Goal: Information Seeking & Learning: Learn about a topic

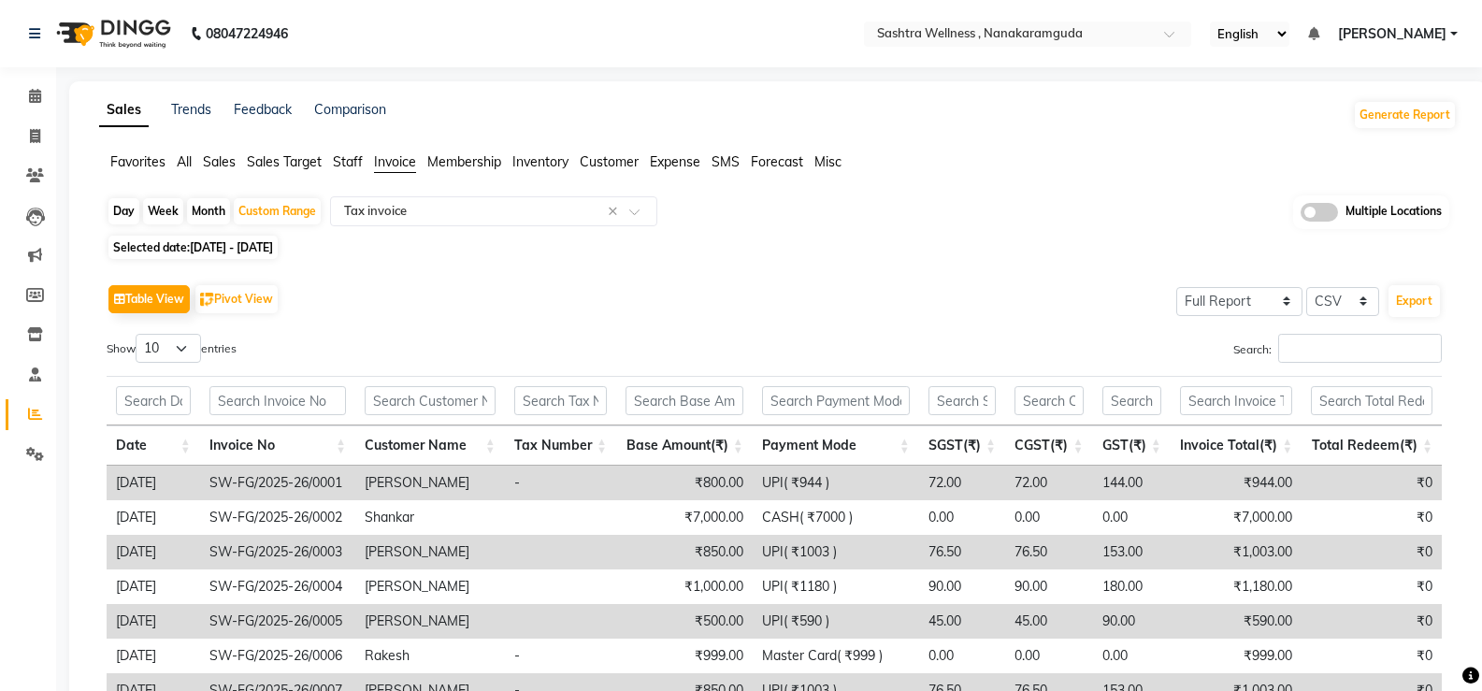
select select "full_report"
select select "csv"
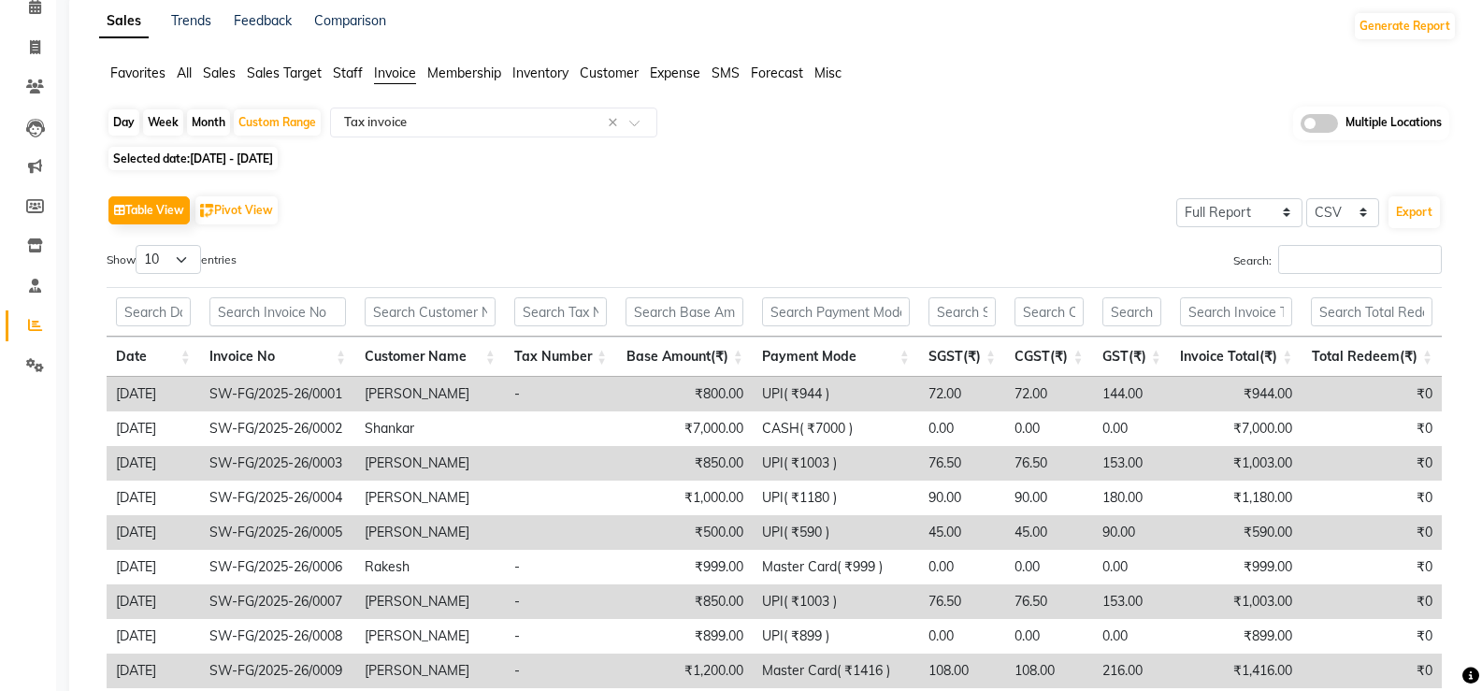
click at [708, 216] on div "Table View Pivot View Select Full Report Filtered Report Select CSV PDF Export" at bounding box center [774, 210] width 1335 height 39
click at [232, 71] on span "Sales" at bounding box center [219, 73] width 33 height 17
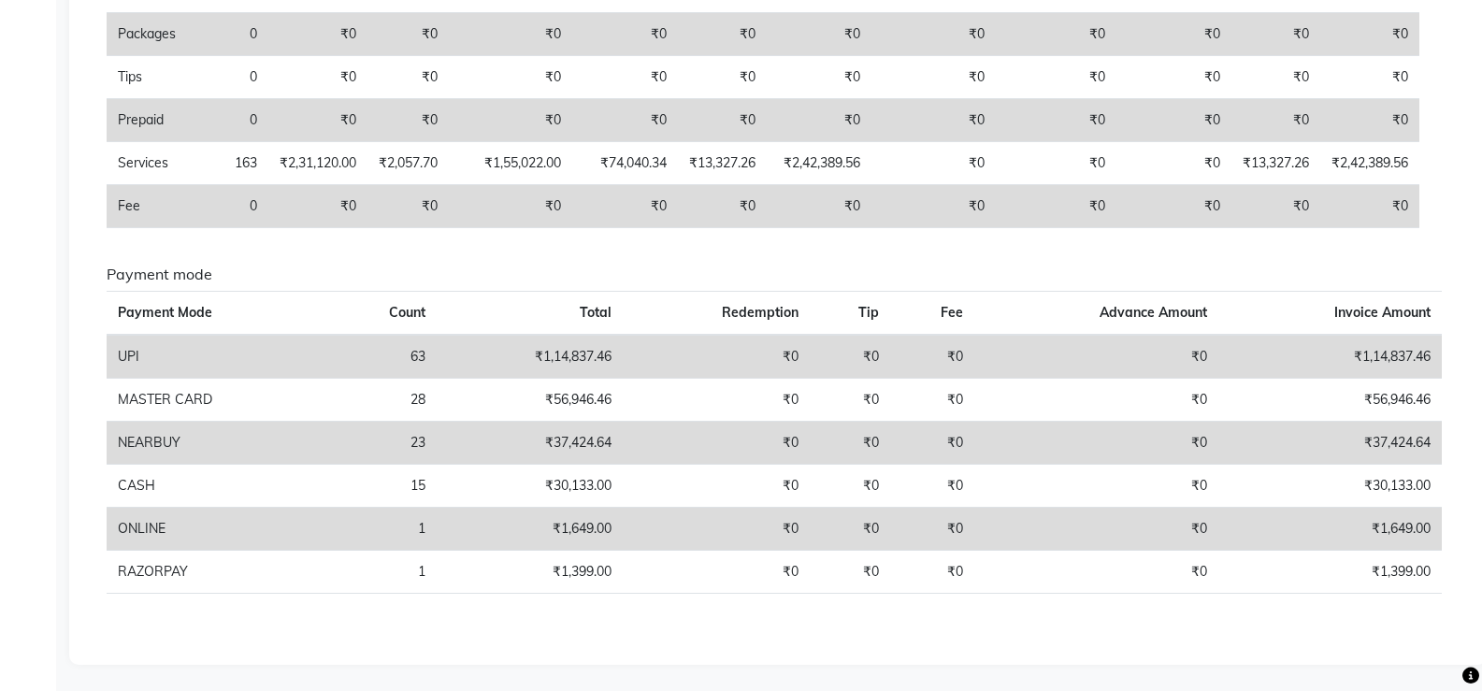
scroll to position [552, 0]
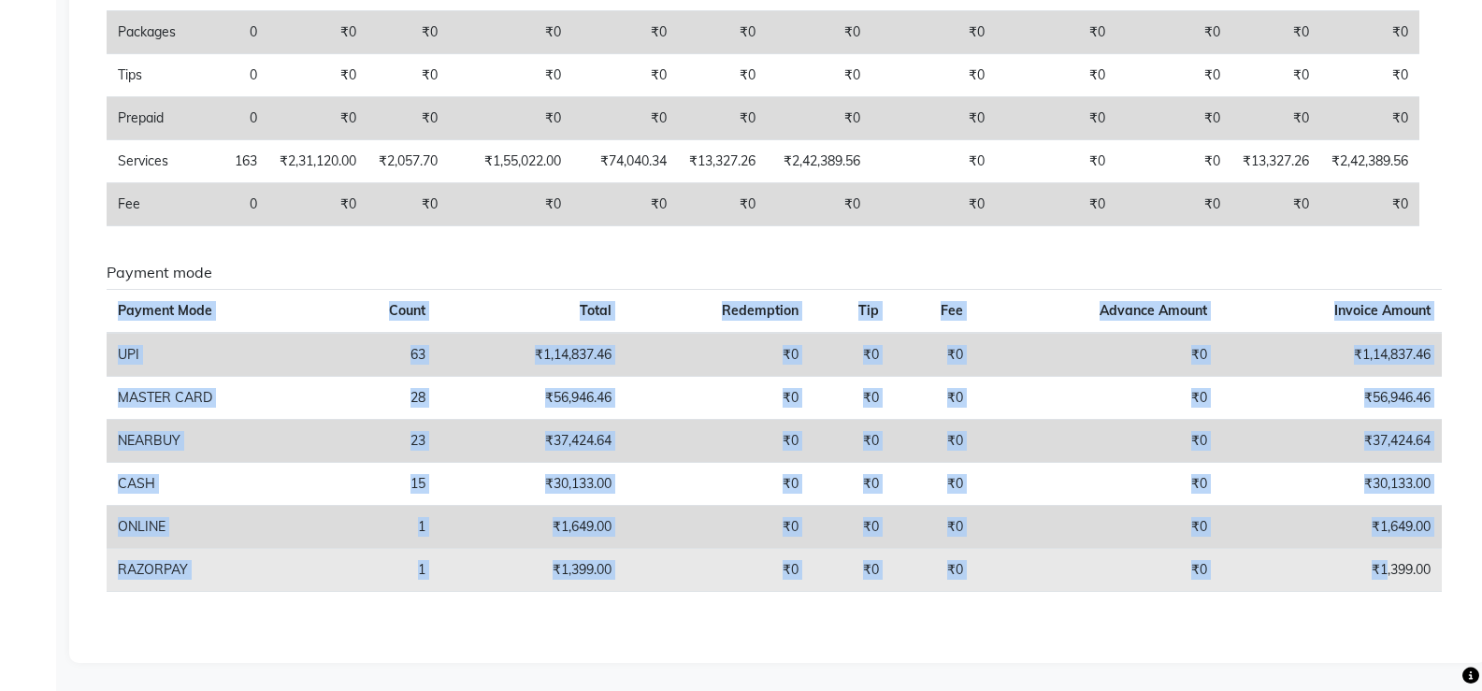
drag, startPoint x: 120, startPoint y: 308, endPoint x: 1383, endPoint y: 591, distance: 1294.1
click at [1383, 591] on table "Payment Mode Count Total Redemption Tip Fee Advance Amount Invoice Amount UPI 6…" at bounding box center [774, 440] width 1335 height 303
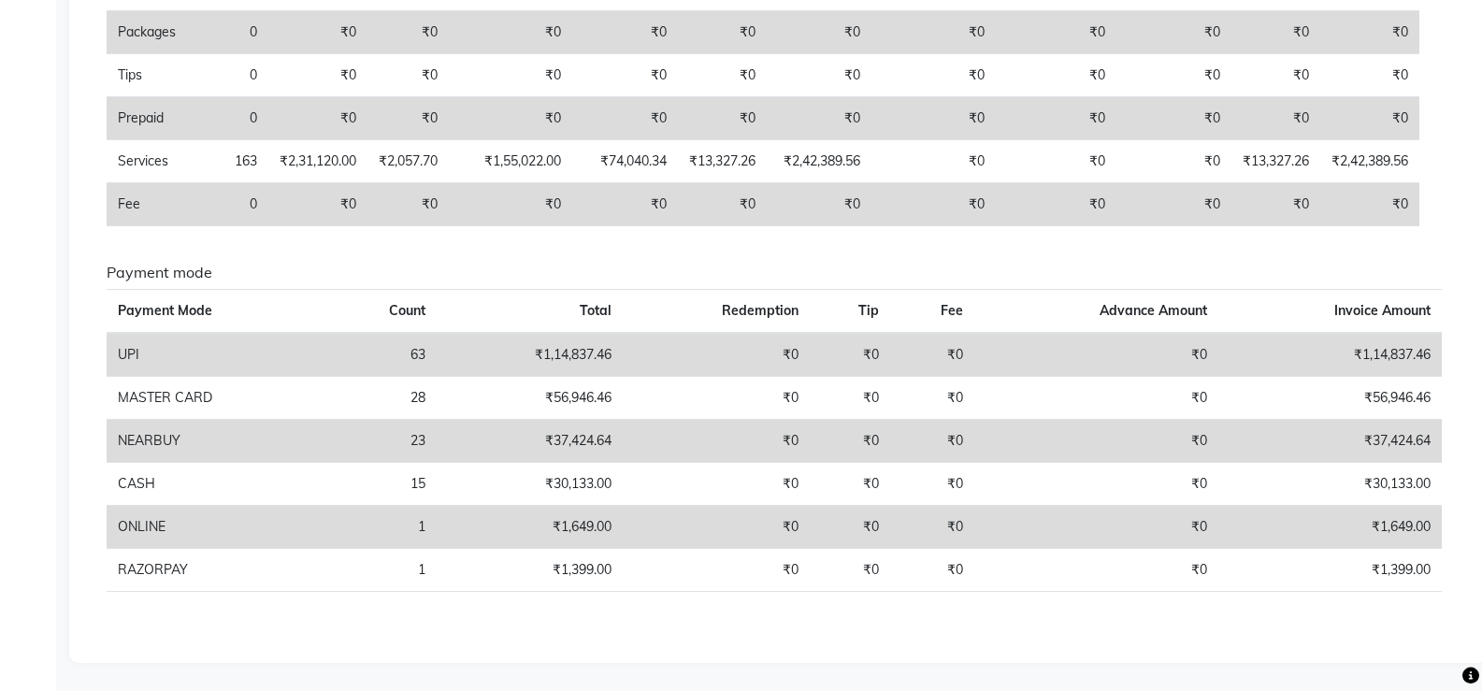
click at [1131, 635] on div "Sales summary Type Count Price Discount Non-taxable Amount Taxable Amount Tax T…" at bounding box center [774, 178] width 1365 height 932
drag, startPoint x: 121, startPoint y: 306, endPoint x: 1495, endPoint y: 626, distance: 1411.1
copy thead
click at [758, 534] on td "₹0" at bounding box center [716, 527] width 186 height 43
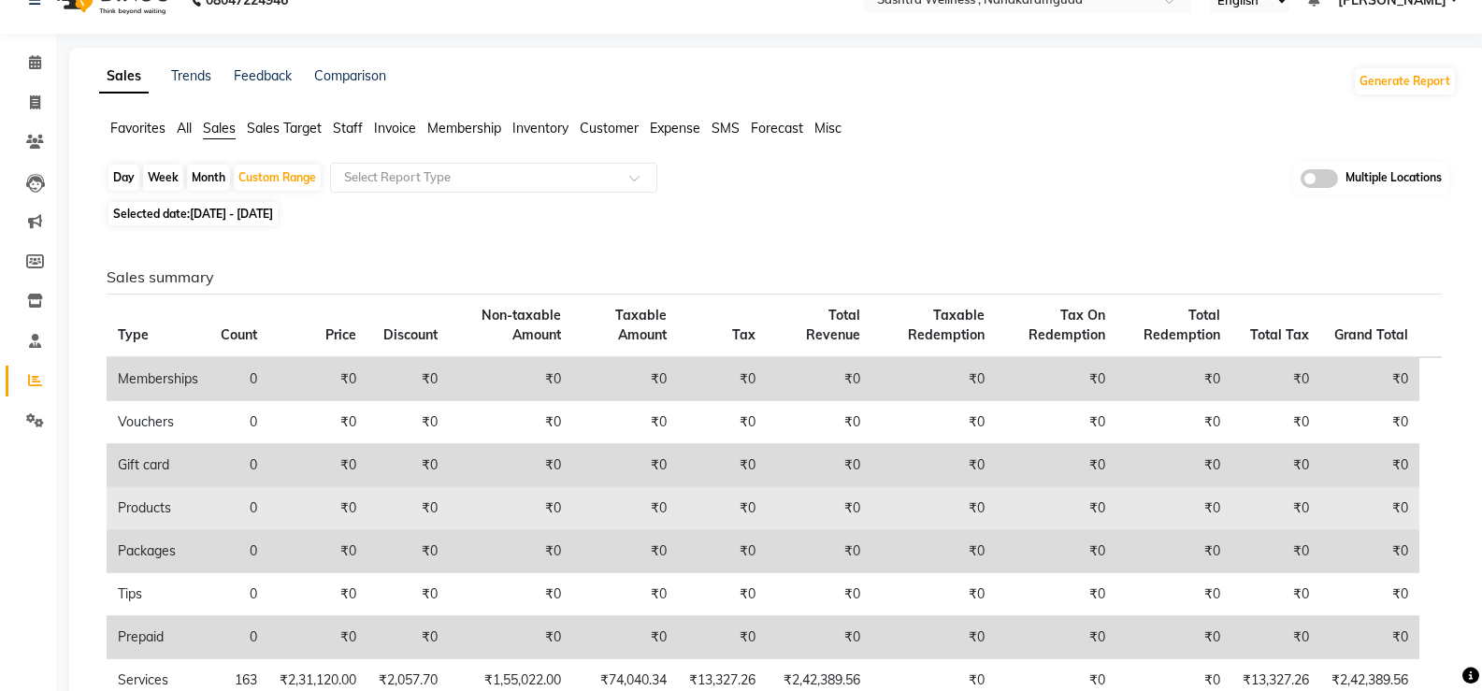
scroll to position [0, 0]
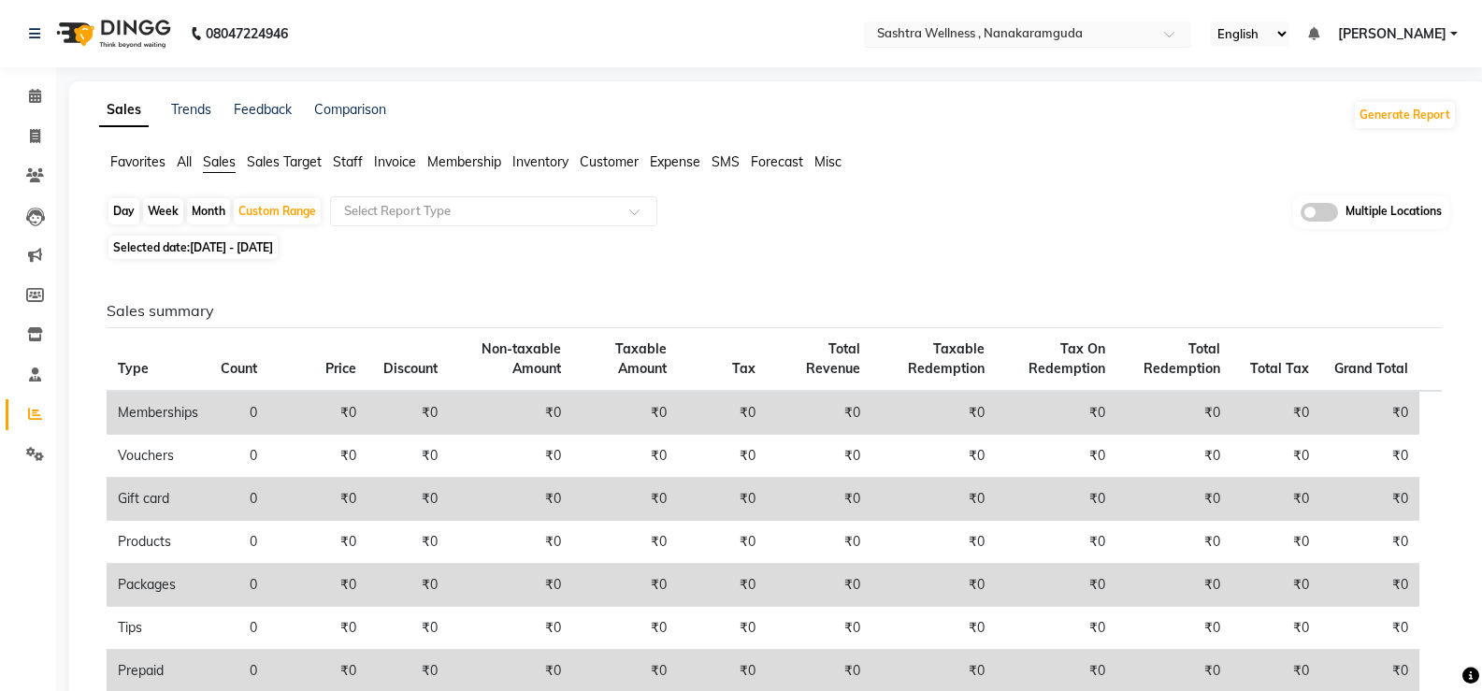
click at [1071, 36] on input "text" at bounding box center [1008, 35] width 271 height 19
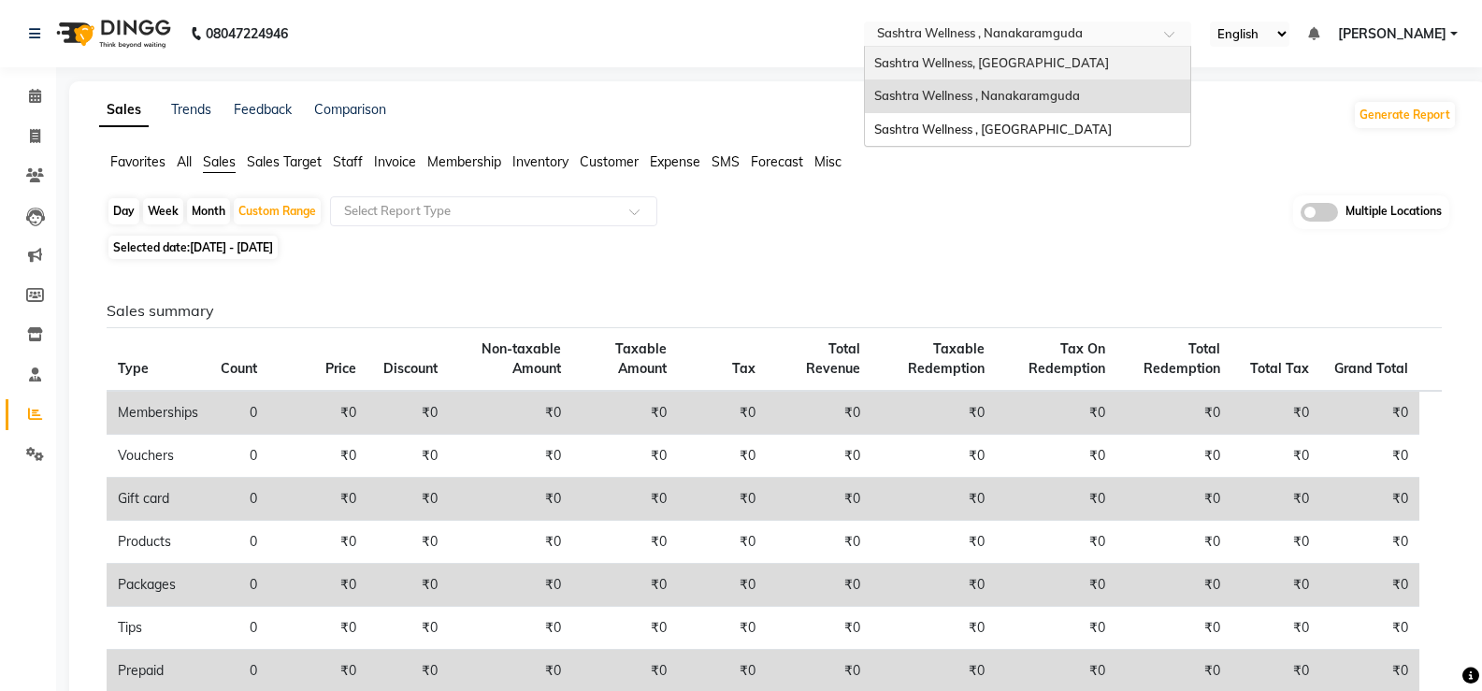
click at [1046, 55] on span "Sashtra Wellness, [GEOGRAPHIC_DATA]" at bounding box center [991, 62] width 235 height 15
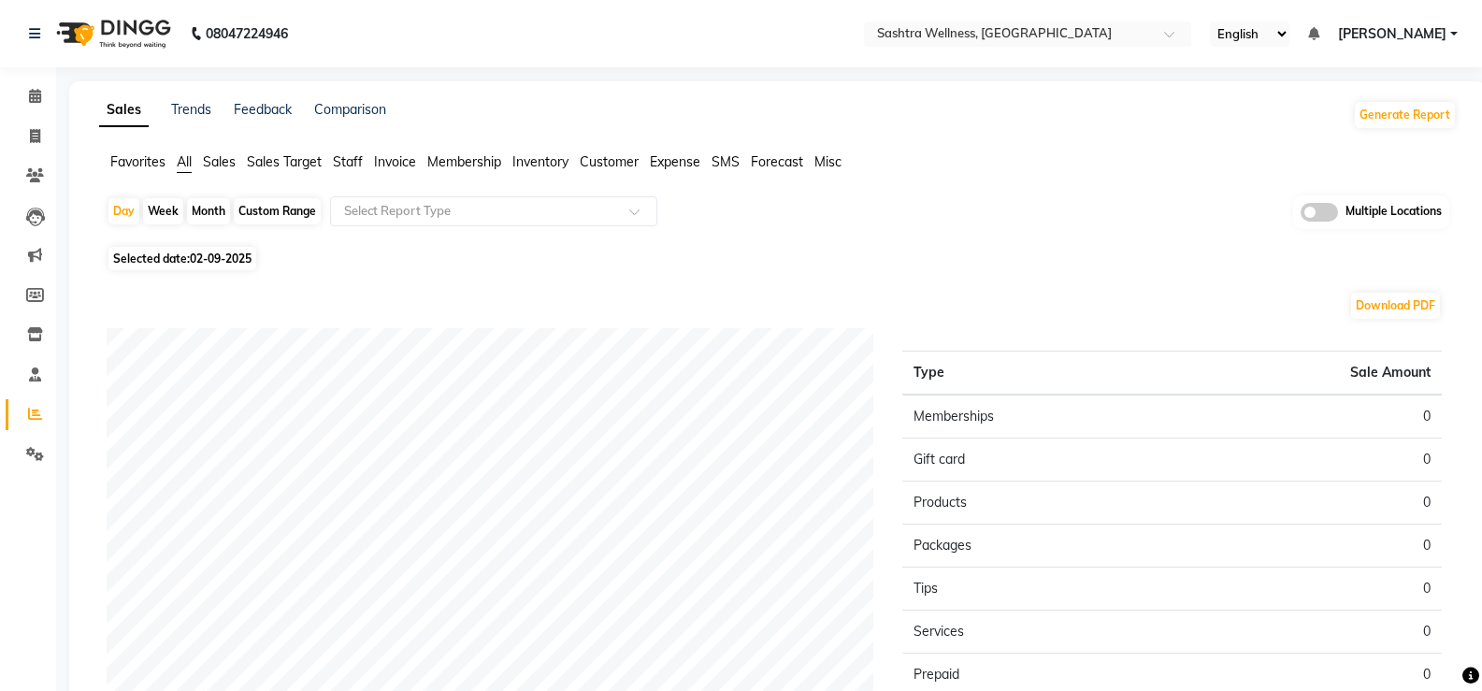
click at [266, 164] on span "Sales Target" at bounding box center [284, 161] width 75 height 17
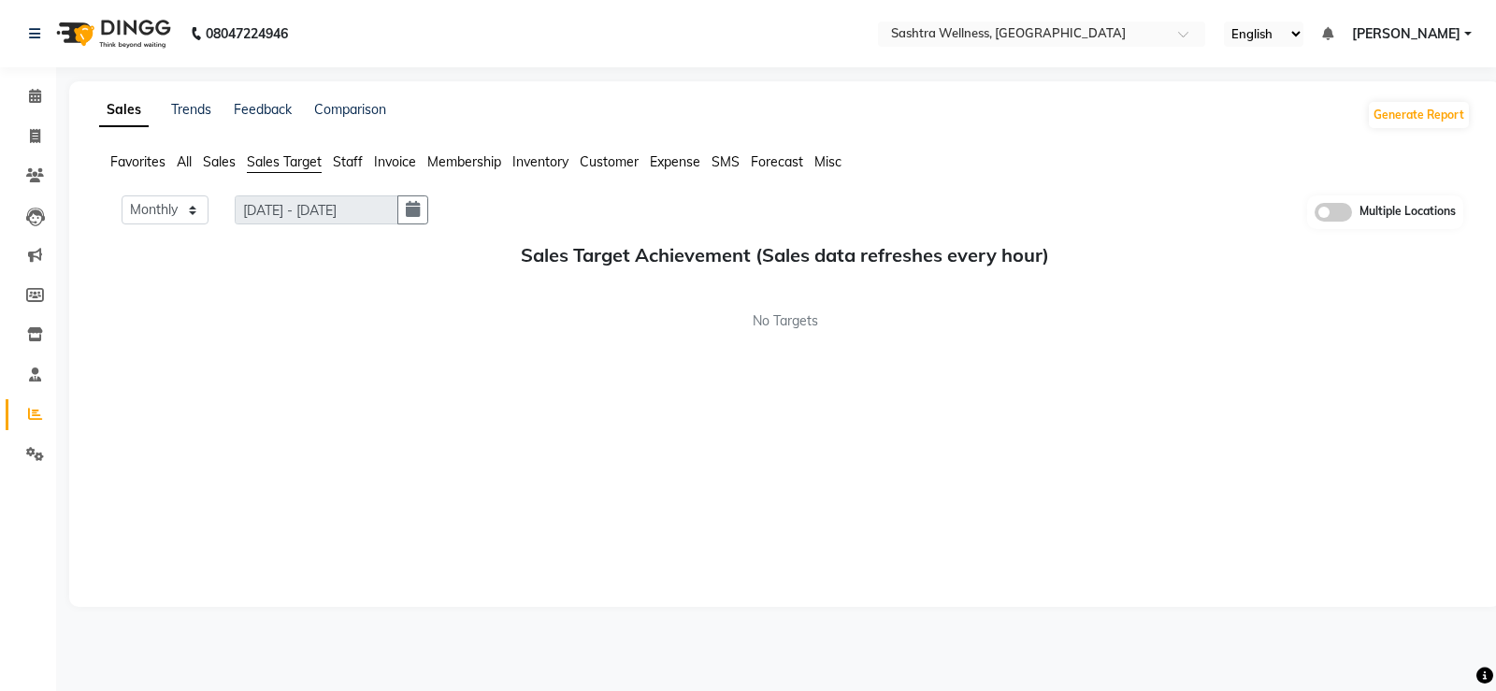
click at [214, 157] on span "Sales" at bounding box center [219, 161] width 33 height 17
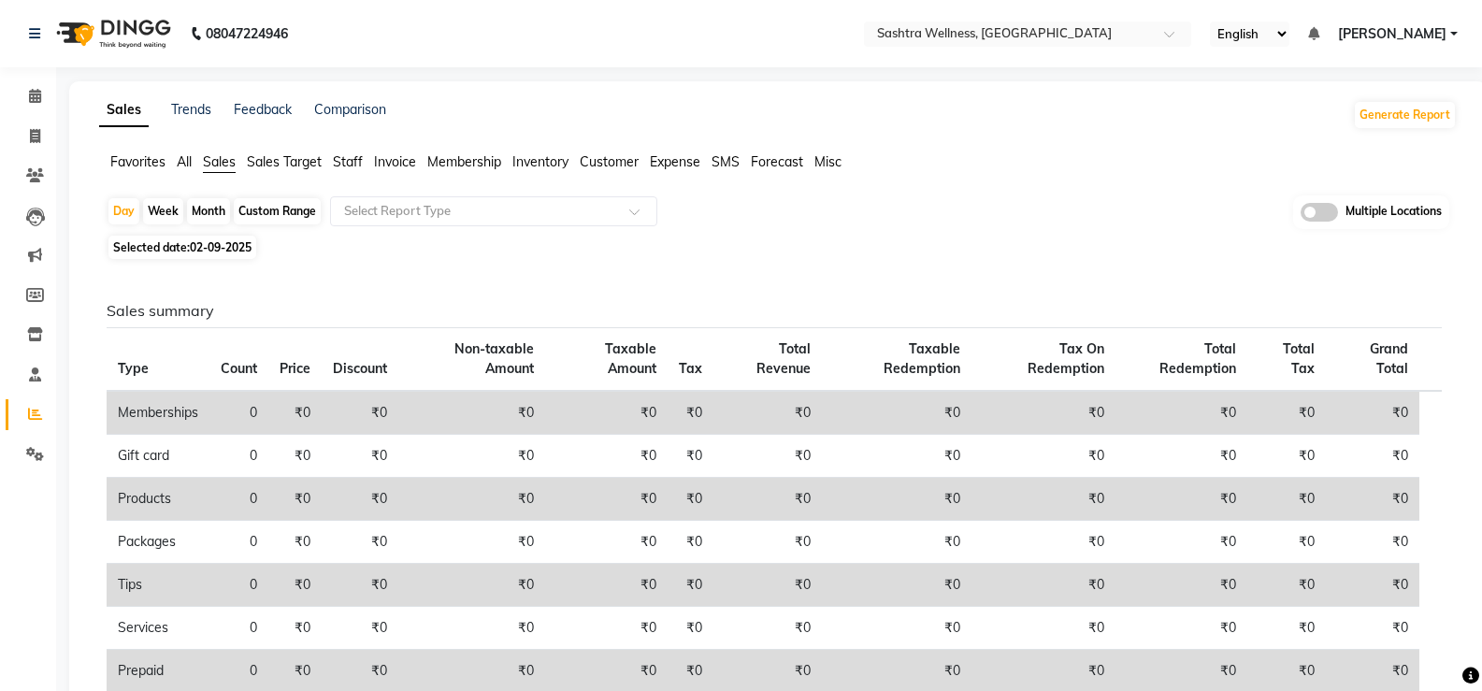
click at [282, 212] on div "Custom Range" at bounding box center [277, 211] width 87 height 26
select select "9"
select select "2025"
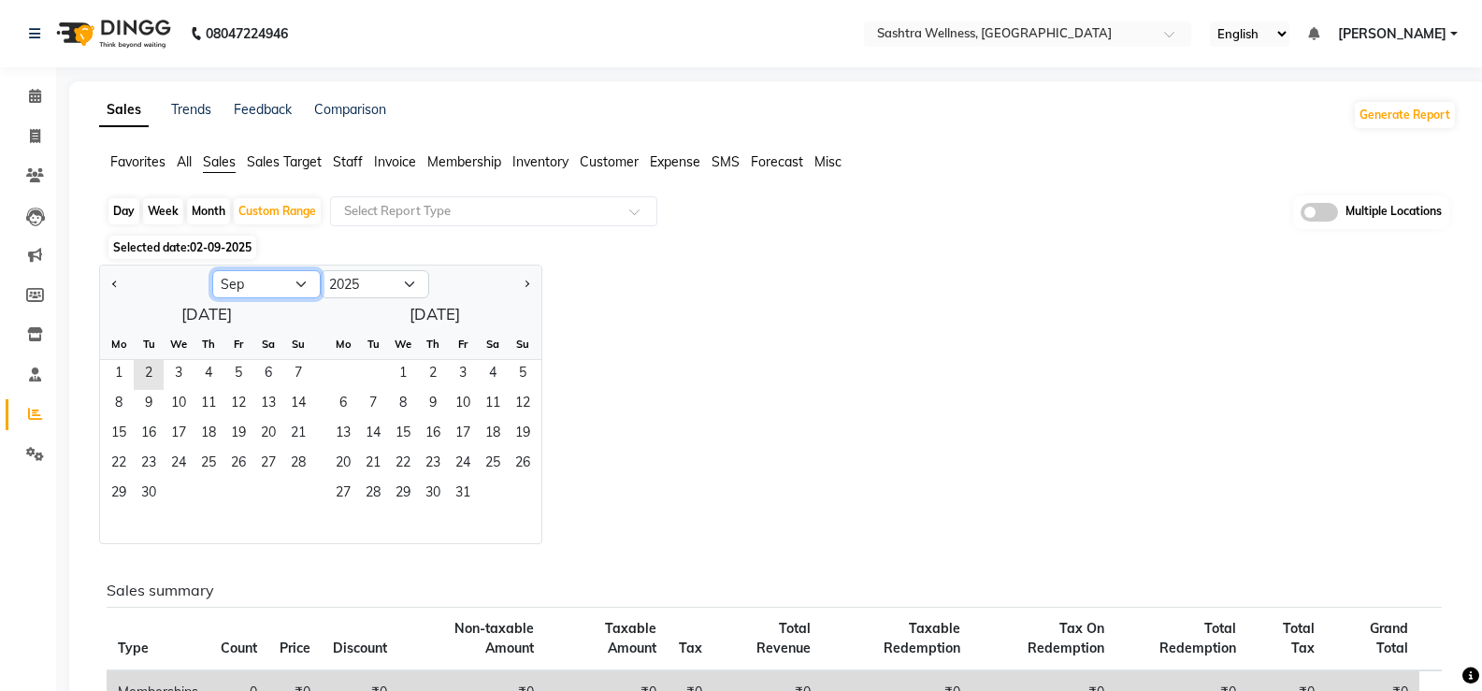
click at [251, 282] on select "Jan Feb Mar Apr May Jun [DATE] Aug Sep Oct Nov Dec" at bounding box center [266, 284] width 108 height 28
select select "8"
click at [212, 270] on select "Jan Feb Mar Apr May Jun [DATE] Aug Sep Oct Nov Dec" at bounding box center [266, 284] width 108 height 28
click at [241, 366] on span "1" at bounding box center [238, 375] width 30 height 30
click at [292, 488] on span "31" at bounding box center [298, 495] width 30 height 30
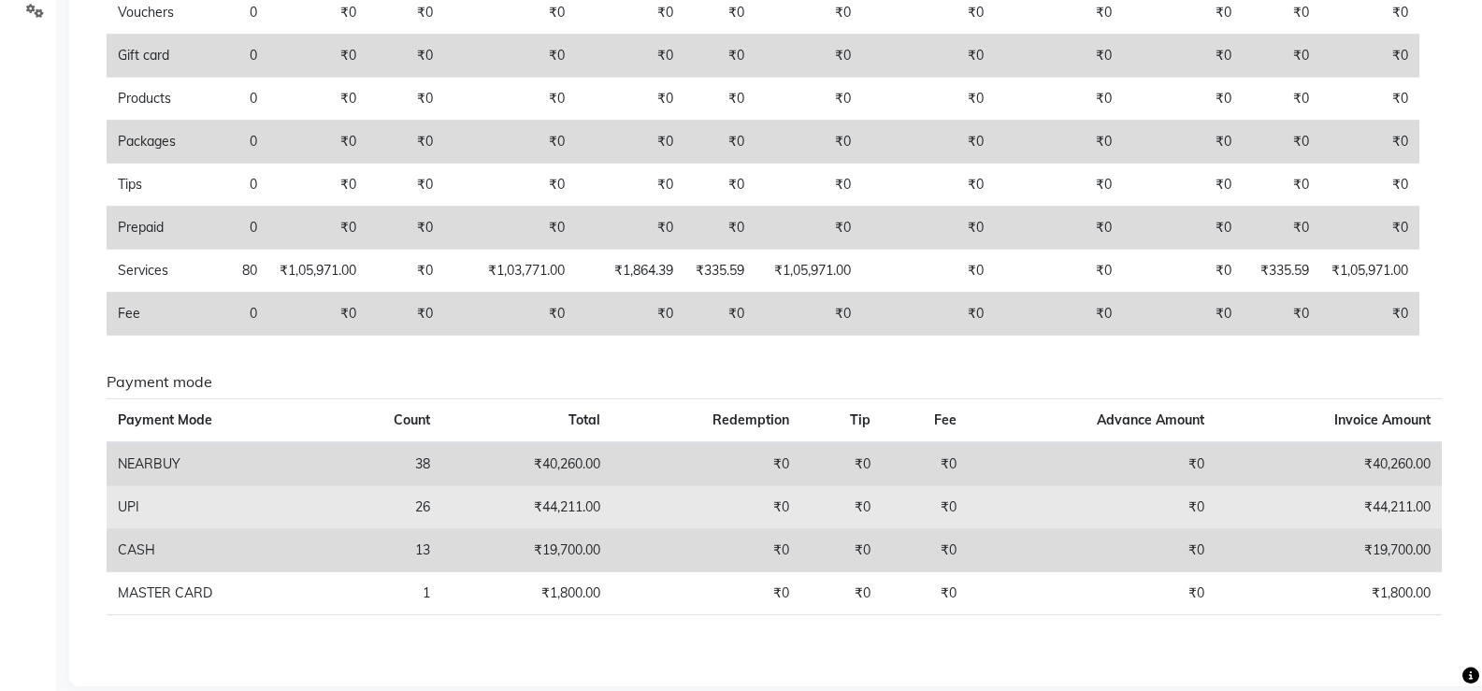
scroll to position [466, 0]
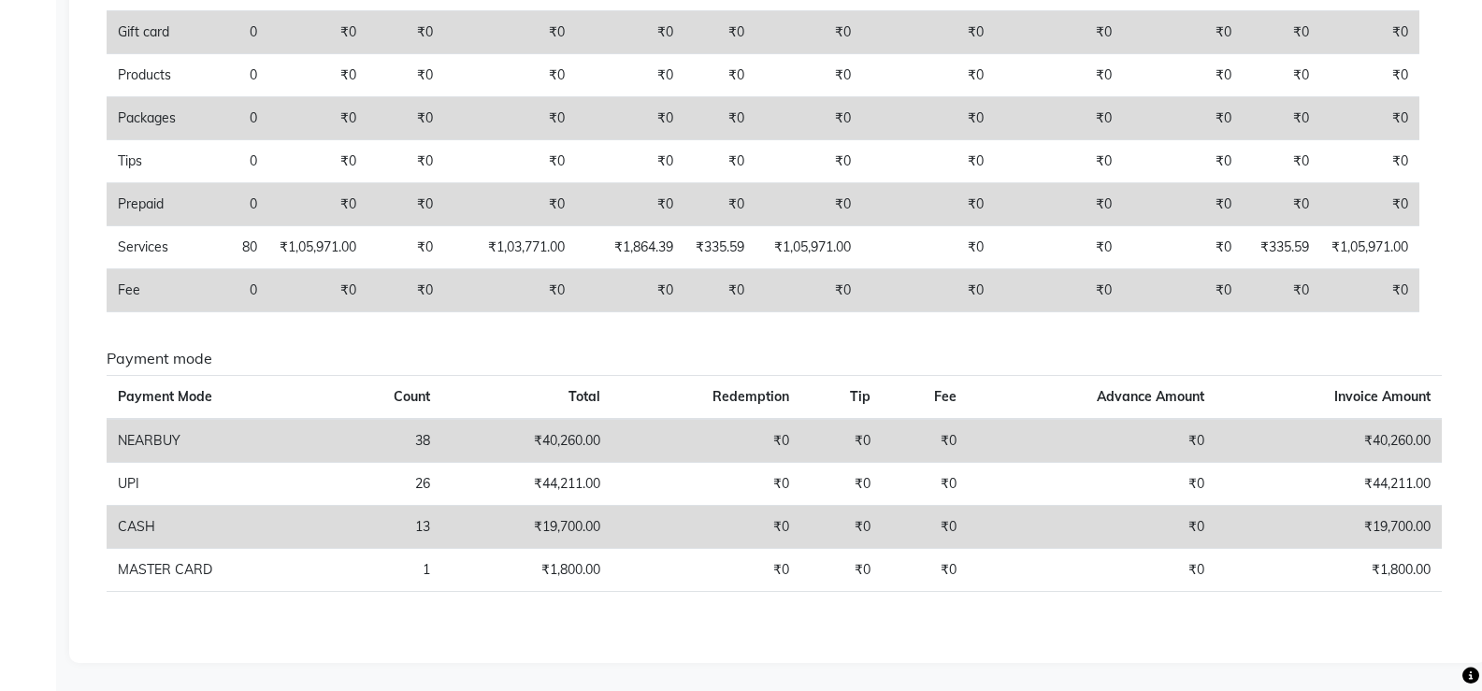
click at [1377, 366] on h6 "Payment mode" at bounding box center [774, 359] width 1335 height 18
click at [654, 392] on th "Redemption" at bounding box center [705, 398] width 189 height 44
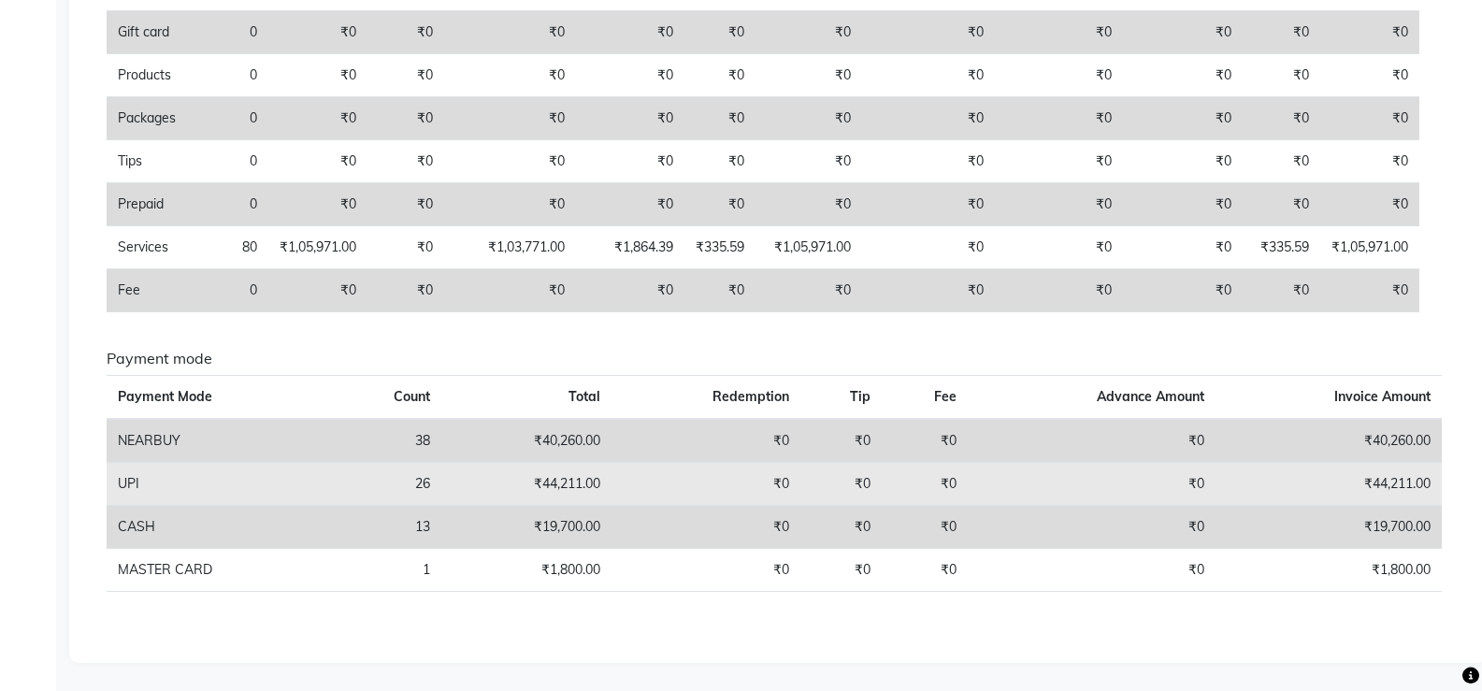
click at [932, 471] on td "₹0" at bounding box center [925, 484] width 86 height 43
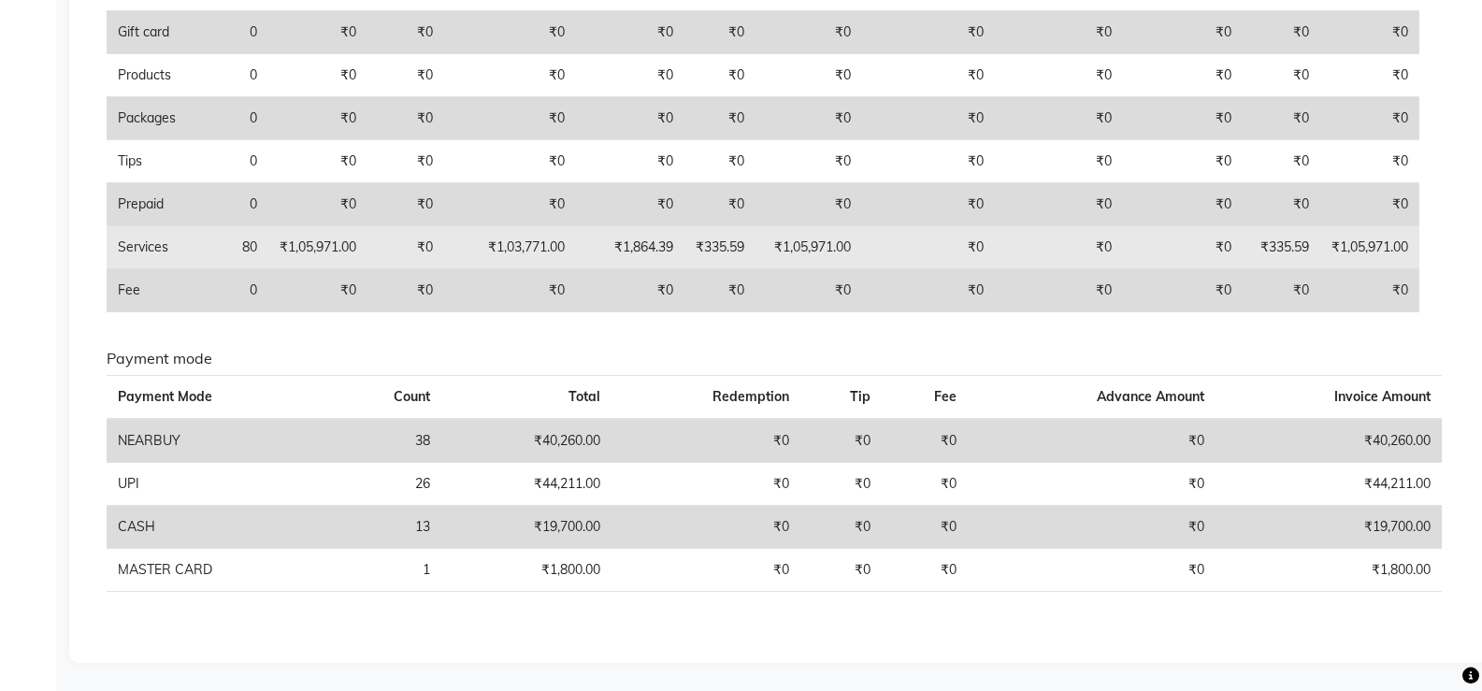
click at [1388, 247] on td "₹1,05,971.00" at bounding box center [1369, 247] width 99 height 43
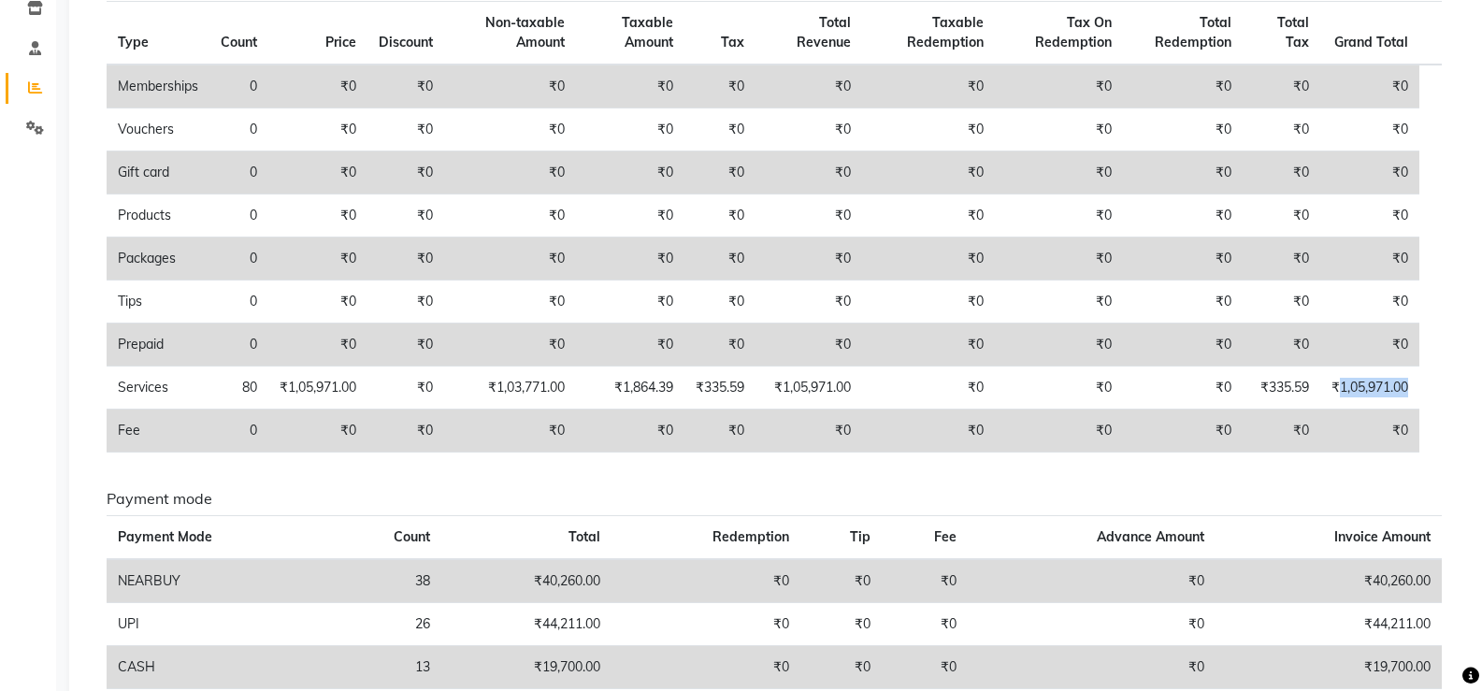
scroll to position [280, 0]
